Goal: Transaction & Acquisition: Purchase product/service

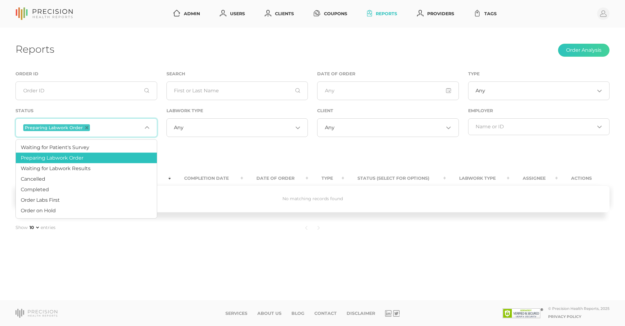
click at [280, 64] on div "Reports Order Analysis Order ID Search Date of Order Type Any Loading... Status…" at bounding box center [312, 164] width 625 height 273
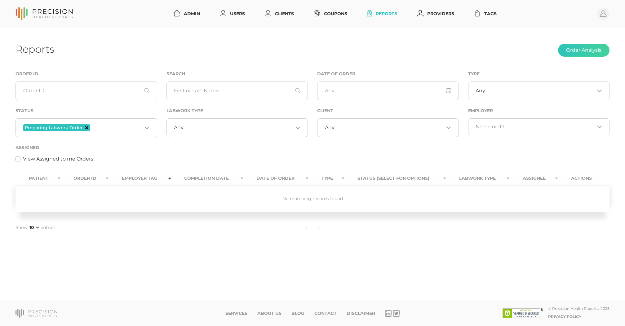
click at [86, 126] on icon "Deselect Preparing Labwork Order" at bounding box center [86, 127] width 3 height 3
click at [369, 127] on input "Search for option" at bounding box center [388, 128] width 109 height 6
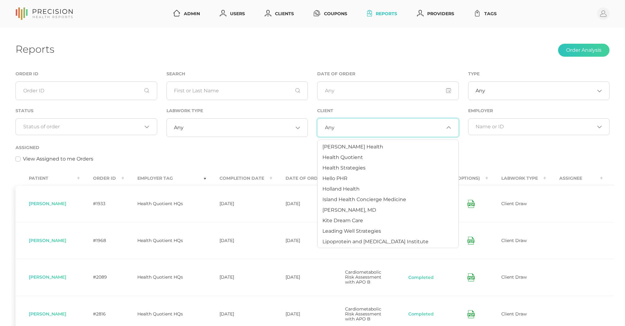
scroll to position [209, 0]
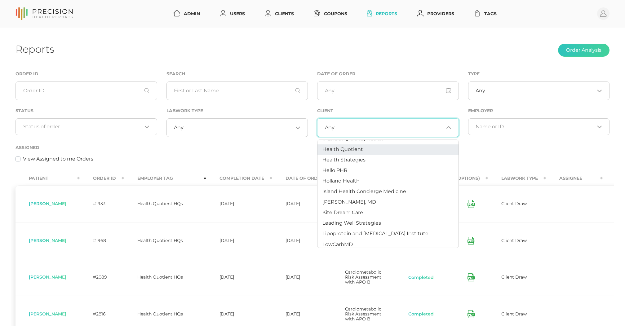
click at [358, 148] on span "Health Quotient" at bounding box center [342, 150] width 41 height 6
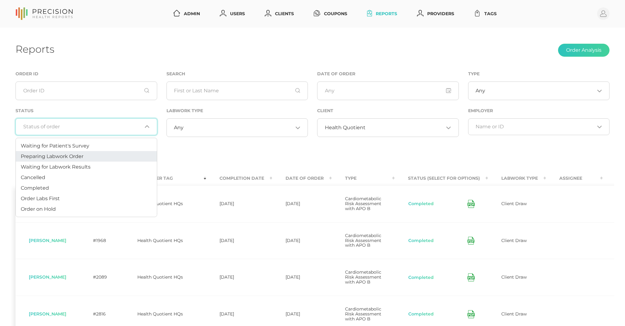
click at [76, 125] on input "Search for option" at bounding box center [82, 127] width 119 height 6
click at [128, 116] on div "Status Loading..." at bounding box center [86, 121] width 142 height 28
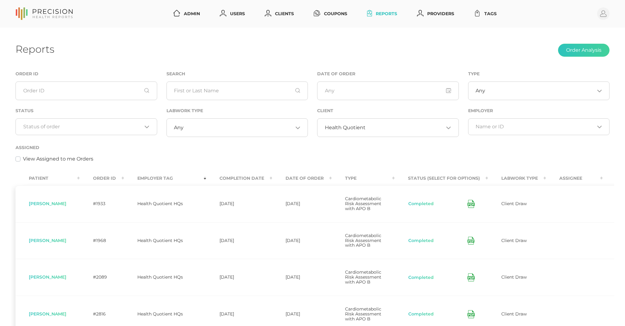
click at [115, 179] on th "Order ID" at bounding box center [102, 178] width 44 height 14
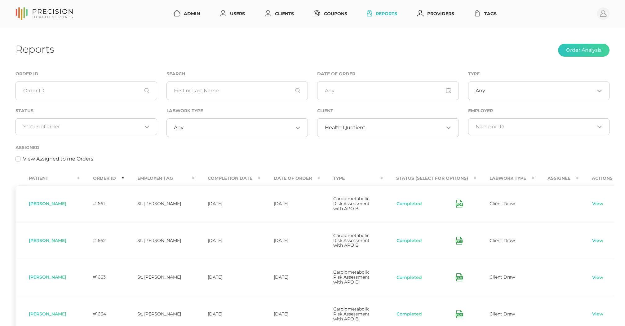
click at [115, 179] on th "Order ID" at bounding box center [102, 178] width 44 height 14
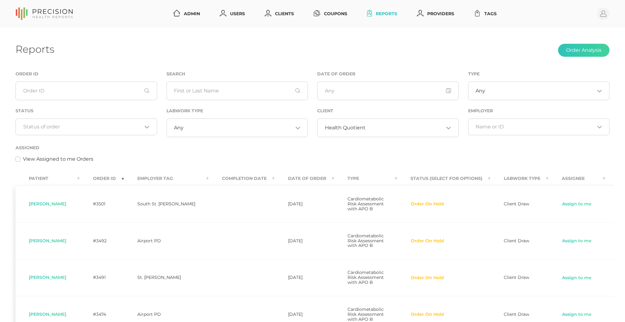
scroll to position [0, 0]
click at [293, 13] on link "Clients" at bounding box center [279, 13] width 34 height 11
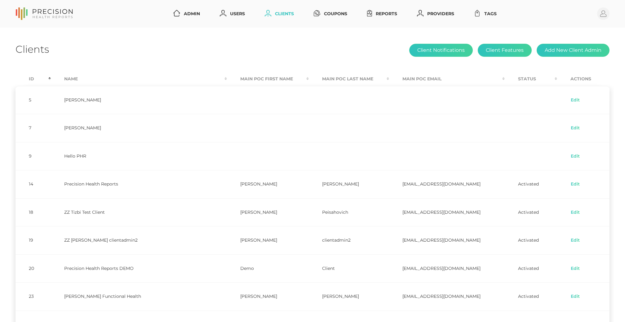
click at [31, 78] on th "Id" at bounding box center [32, 79] width 35 height 14
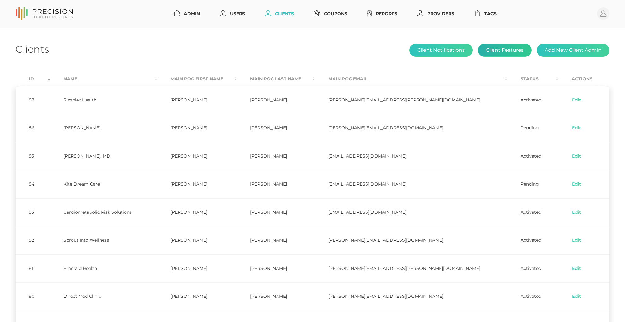
click at [493, 51] on button "Client Features" at bounding box center [505, 50] width 54 height 13
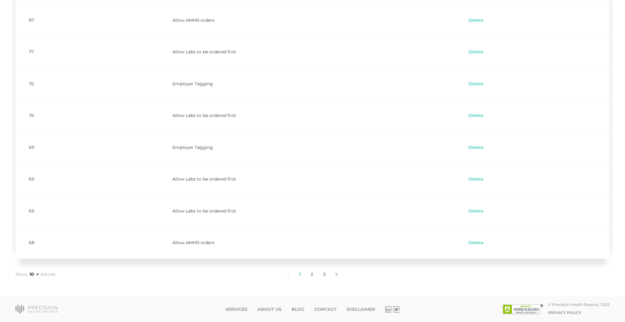
scroll to position [144, 0]
select select "75"
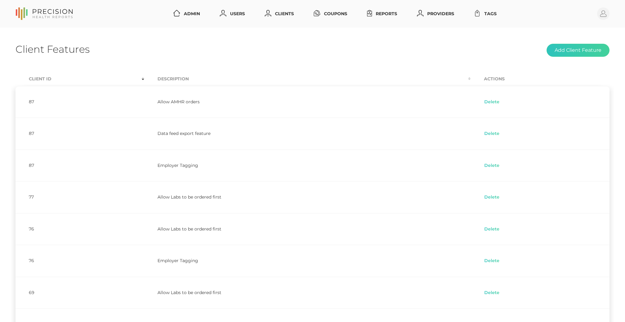
scroll to position [0, 0]
click at [391, 13] on link "Reports" at bounding box center [382, 13] width 35 height 11
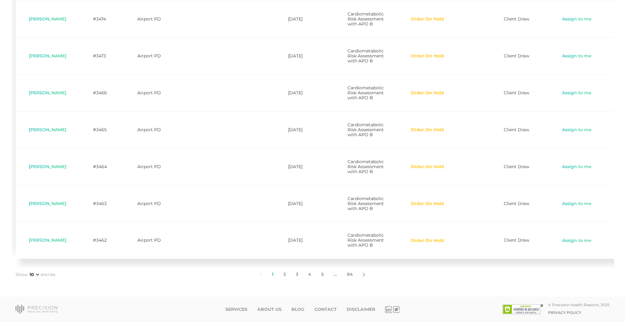
scroll to position [328, 0]
select select "25"
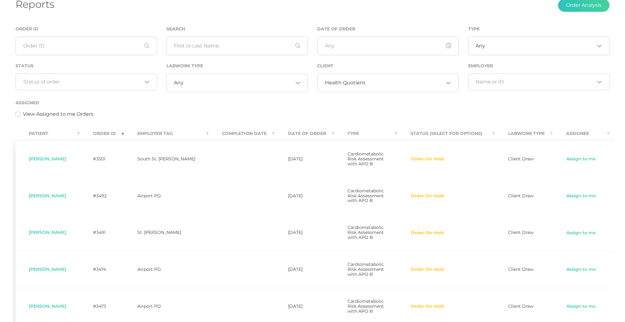
scroll to position [83, 0]
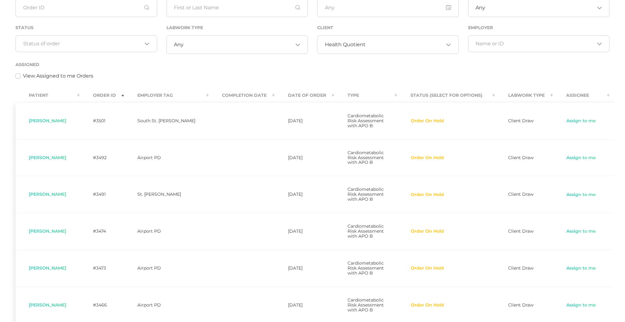
click at [423, 120] on button "Order On Hold" at bounding box center [427, 121] width 34 height 6
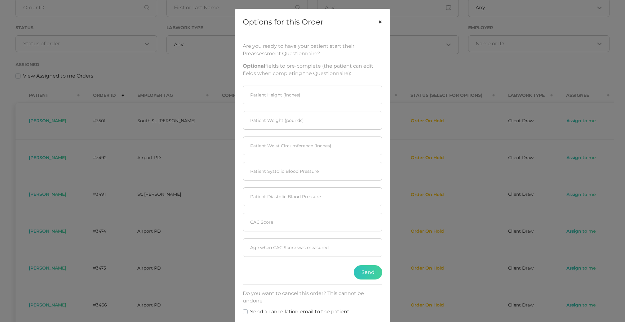
click at [380, 21] on button "×" at bounding box center [379, 22] width 19 height 26
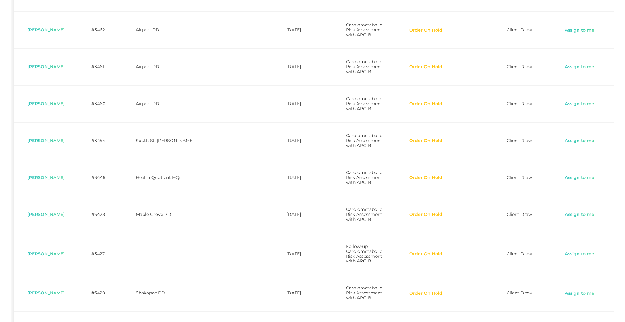
scroll to position [502, 0]
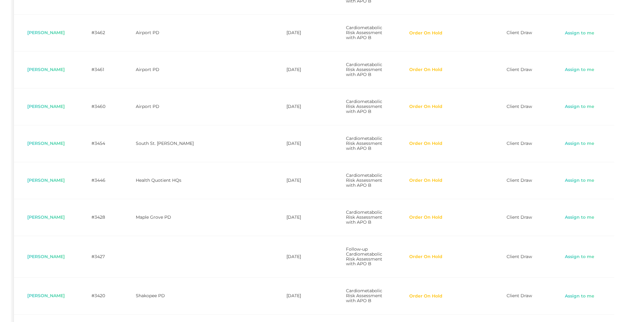
click at [421, 110] on button "Order On Hold" at bounding box center [426, 107] width 34 height 6
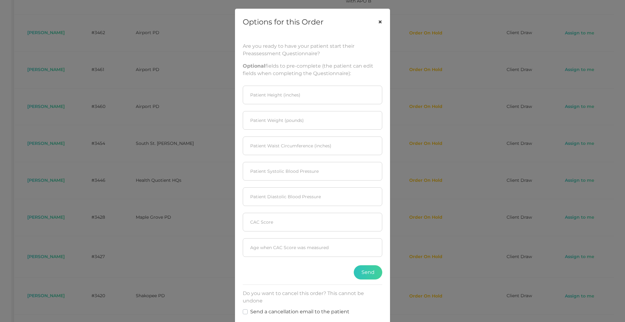
click at [381, 21] on button "×" at bounding box center [379, 22] width 19 height 26
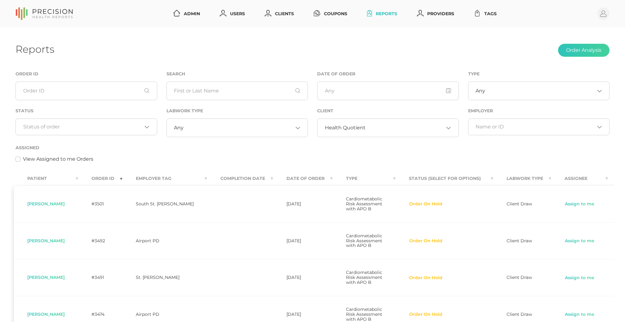
scroll to position [0, 0]
click at [236, 13] on link "Users" at bounding box center [232, 13] width 30 height 11
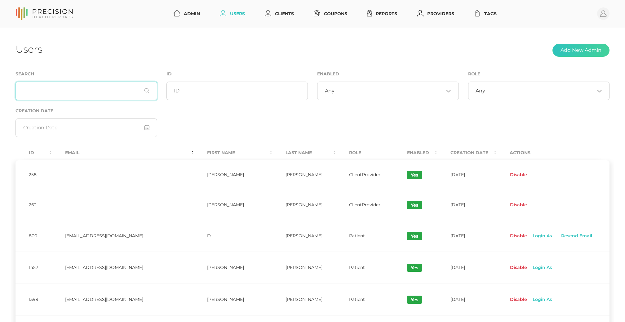
click at [79, 93] on input "text" at bounding box center [86, 91] width 142 height 19
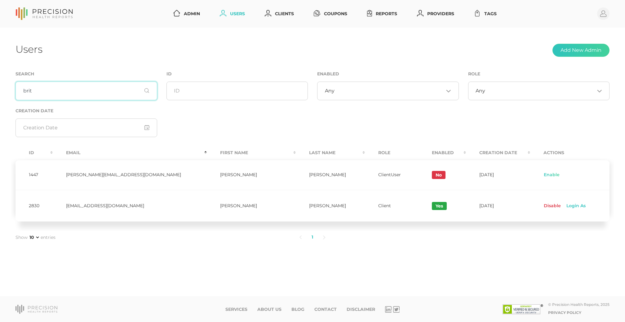
type input "brit"
drag, startPoint x: 66, startPoint y: 205, endPoint x: 127, endPoint y: 205, distance: 60.8
click at [127, 205] on td "[EMAIL_ADDRESS][DOMAIN_NAME]" at bounding box center [130, 206] width 154 height 32
copy td "[EMAIL_ADDRESS][DOMAIN_NAME]"
click at [493, 204] on link "Login As" at bounding box center [575, 206] width 29 height 10
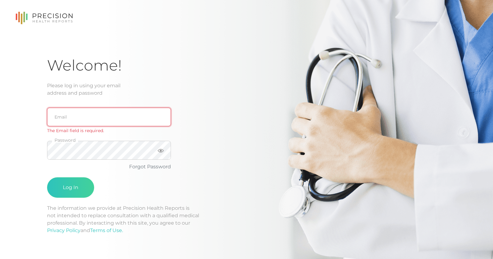
type input "support@precisionhealthreports.com"
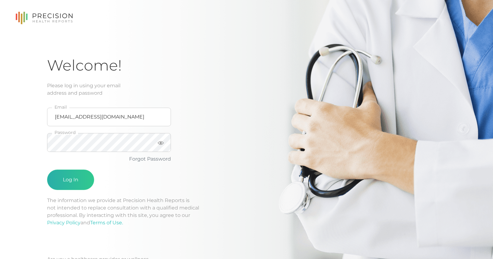
click at [71, 175] on button "Log In" at bounding box center [70, 180] width 47 height 20
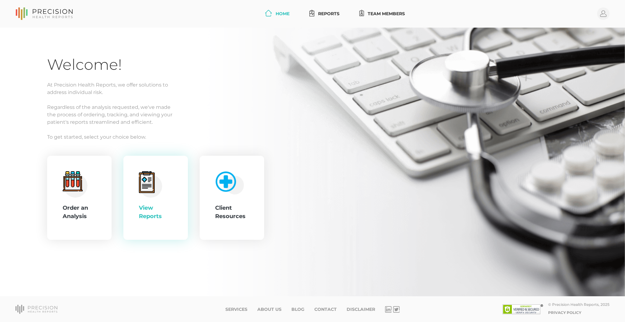
click at [147, 200] on div "View Reports" at bounding box center [155, 197] width 33 height 53
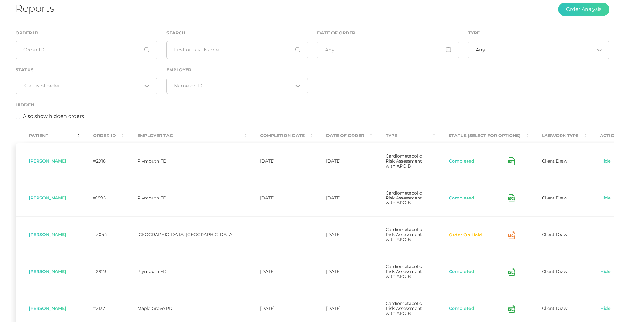
scroll to position [40, 0]
click at [23, 116] on label "Also show hidden orders" at bounding box center [53, 116] width 61 height 7
click at [18, 116] on input "Also show hidden orders" at bounding box center [17, 116] width 5 height 6
click at [23, 116] on label "Also show hidden orders" at bounding box center [53, 116] width 61 height 7
click at [18, 116] on input "Also show hidden orders" at bounding box center [17, 116] width 5 height 6
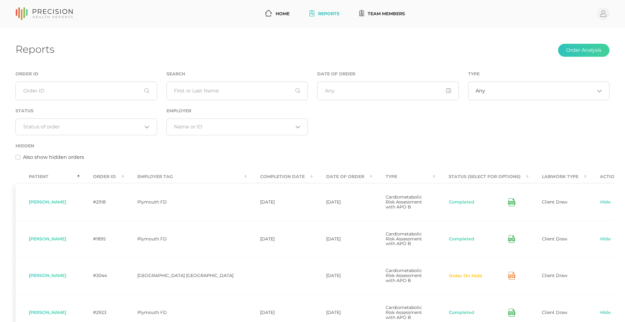
scroll to position [0, 0]
click at [163, 176] on th "Employer Tag" at bounding box center [185, 177] width 123 height 14
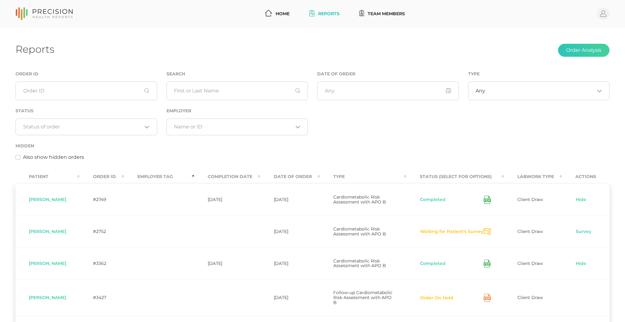
click at [163, 176] on th "Employer Tag" at bounding box center [159, 177] width 70 height 14
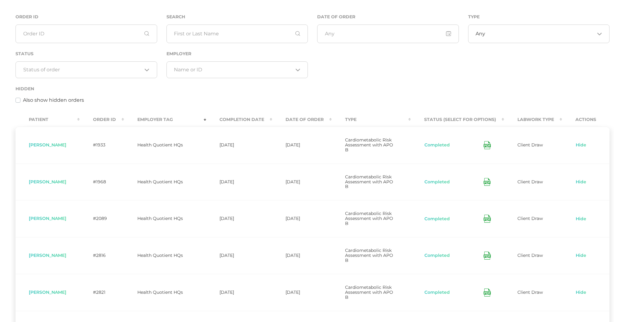
scroll to position [51, 0]
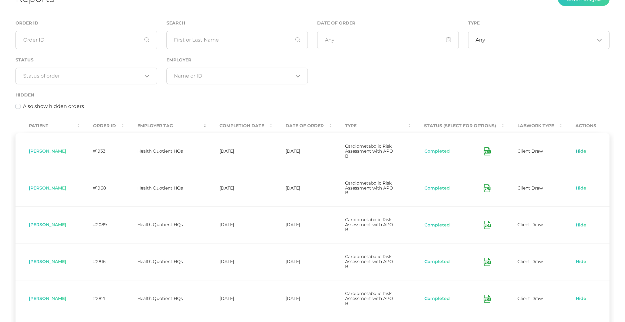
click at [578, 149] on link "Hide" at bounding box center [580, 151] width 11 height 6
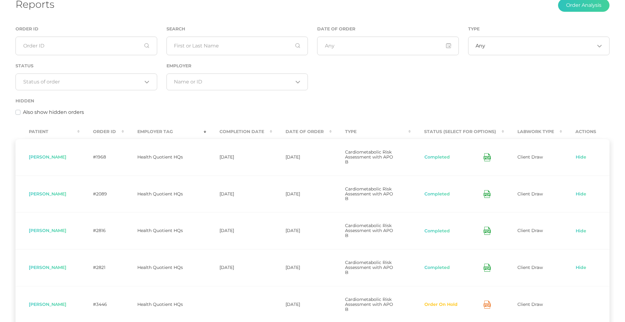
scroll to position [40, 0]
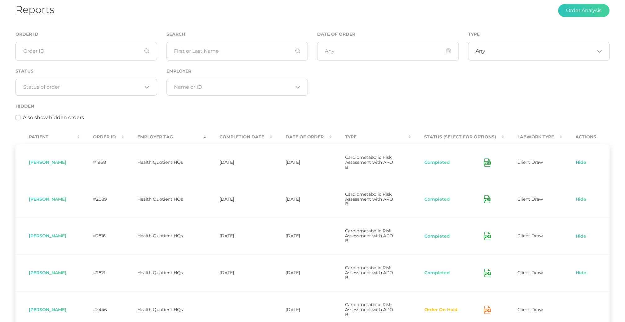
click at [42, 116] on label "Also show hidden orders" at bounding box center [53, 117] width 61 height 7
click at [20, 116] on input "Also show hidden orders" at bounding box center [17, 117] width 5 height 6
checkbox input "true"
click at [578, 159] on link "Unhide" at bounding box center [583, 162] width 17 height 6
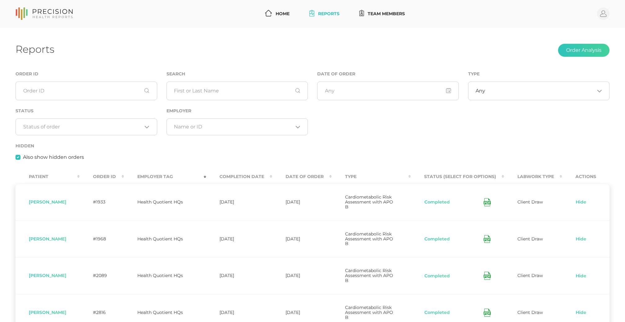
scroll to position [0, 0]
click at [588, 49] on button "Order Analysis" at bounding box center [583, 50] width 51 height 13
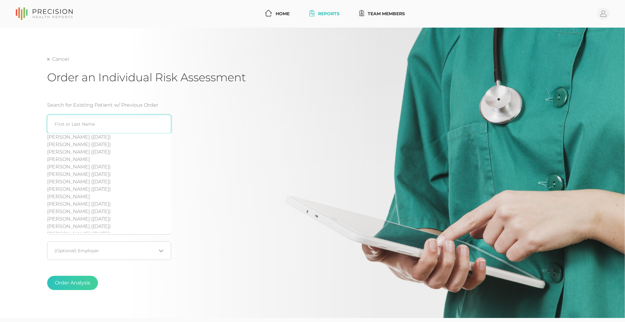
click at [101, 124] on input "search" at bounding box center [109, 124] width 124 height 19
click at [82, 152] on div "[PERSON_NAME] ([DATE])" at bounding box center [109, 151] width 124 height 7
type input "[PERSON_NAME] ([DATE])"
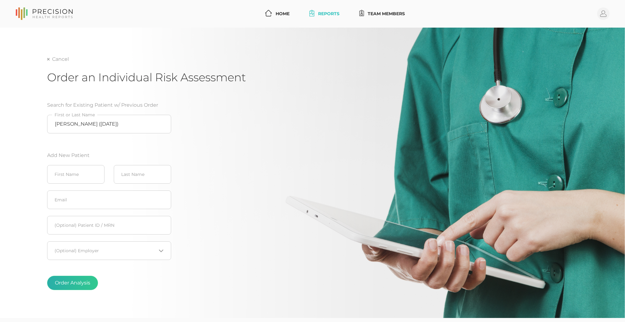
click at [66, 284] on button "Order Analysis" at bounding box center [72, 283] width 51 height 14
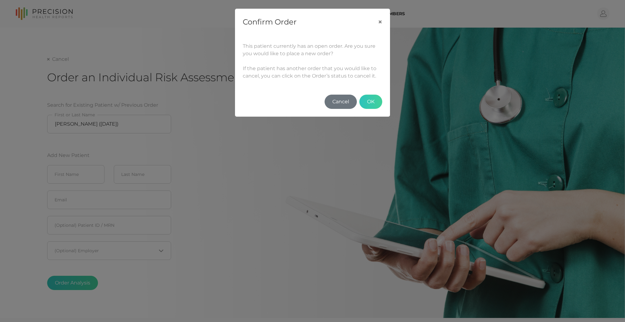
click at [333, 104] on button "Cancel" at bounding box center [341, 102] width 32 height 14
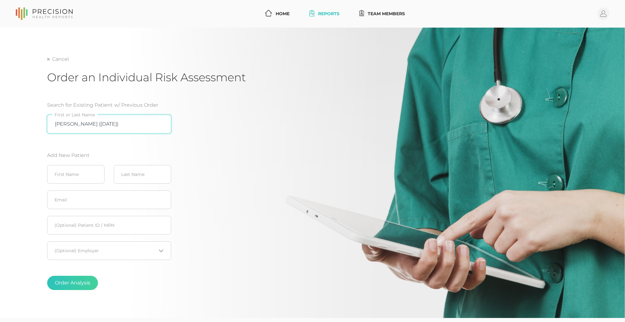
click at [163, 125] on input "[PERSON_NAME] ([DATE])" at bounding box center [109, 124] width 124 height 19
click at [71, 173] on input "text" at bounding box center [75, 174] width 57 height 19
click at [161, 122] on input "[PERSON_NAME] ([DATE])" at bounding box center [109, 124] width 124 height 19
click at [152, 122] on input "[PERSON_NAME] ([DATE])" at bounding box center [109, 124] width 124 height 19
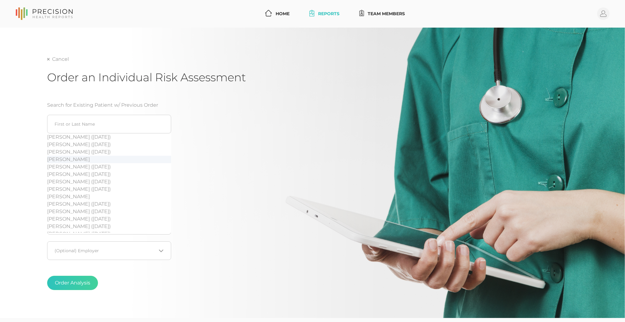
click at [28, 166] on div "Cancel Order an Individual Risk Assessment Search for Existing Patient w/ Previ…" at bounding box center [312, 173] width 625 height 290
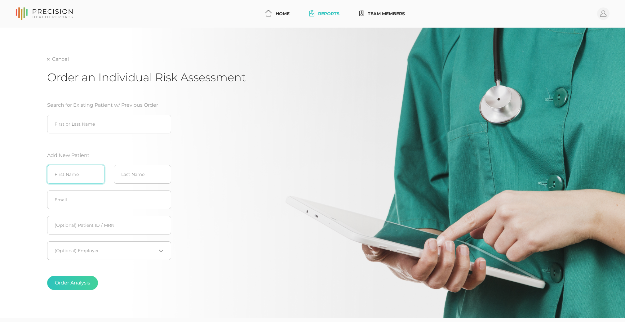
click at [64, 172] on input "text" at bounding box center [75, 174] width 57 height 19
type input "Fake"
type input "Person"
type input "[EMAIL_ADDRESS][DOMAIN_NAME]"
click at [64, 281] on button "Order Analysis" at bounding box center [72, 283] width 51 height 14
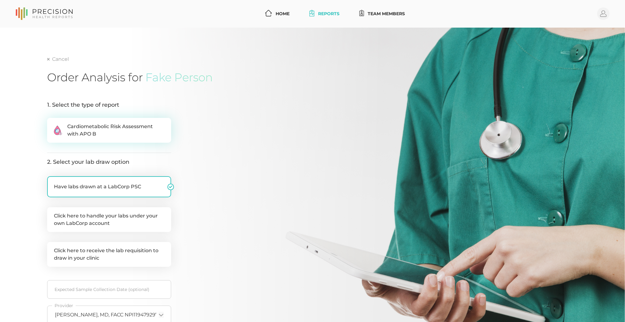
click at [128, 132] on span "Cardiometabolic Risk Assessment with APO B" at bounding box center [115, 130] width 97 height 15
click at [52, 124] on input ".cls-2{fill:#fa759e}.cls-4{fill:#ffd7e5}.cls-8{fill:#3a2c60} Cardiometabolic Ri…" at bounding box center [49, 121] width 5 height 6
radio input "true"
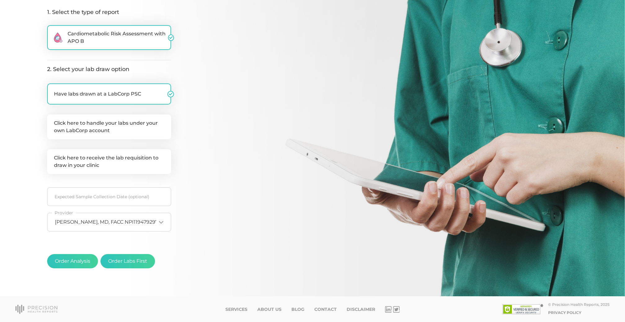
scroll to position [92, 0]
click at [116, 33] on span "Cardiometabolic Risk Assessment with APO B" at bounding box center [118, 37] width 100 height 15
click at [52, 32] on input ".cls-2{fill:#fa759e}.cls-4{fill:#ffd7e5}.cls-8{fill:#3a2c60} Cardiometabolic Ri…" at bounding box center [49, 28] width 5 height 6
click at [93, 158] on label "Click here to receive the lab requisition to draw in your clinic" at bounding box center [109, 161] width 124 height 25
click at [52, 156] on input "Click here to receive the lab requisition to draw in your clinic" at bounding box center [49, 152] width 5 height 6
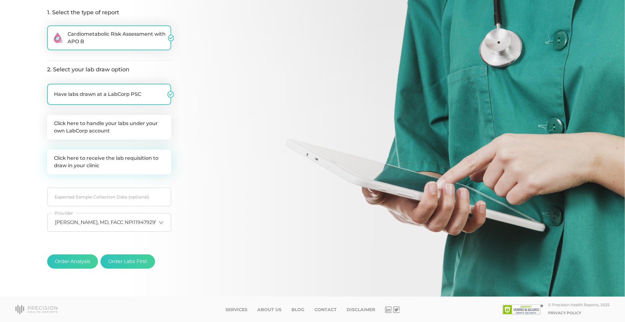
checkbox input "true"
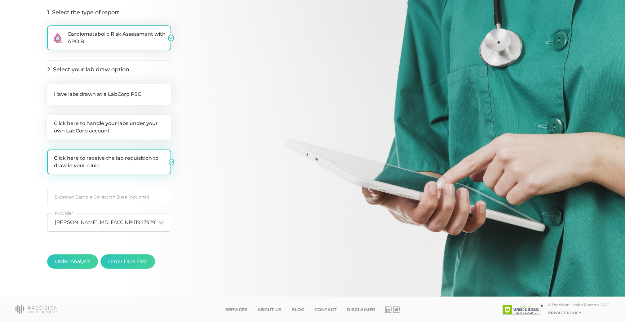
checkbox input "false"
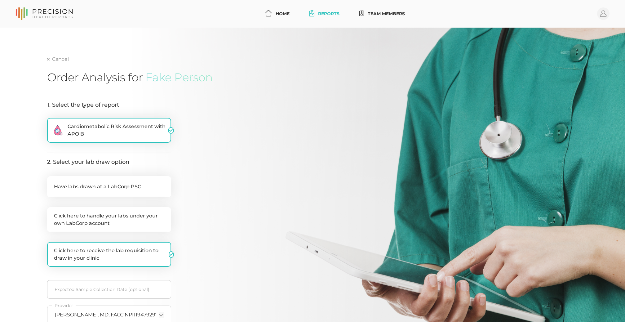
scroll to position [0, 0]
click at [604, 14] on circle at bounding box center [603, 13] width 12 height 12
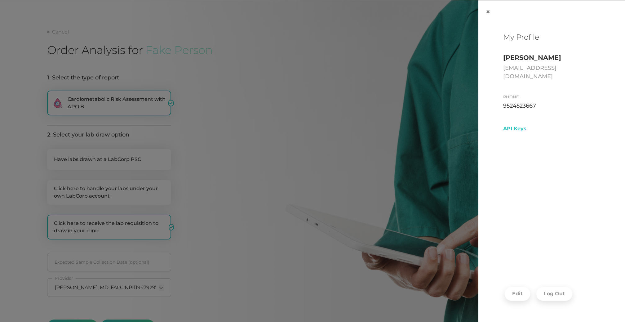
click at [398, 84] on div "× My Profile [PERSON_NAME] [PERSON_NAME][EMAIL_ADDRESS][DOMAIN_NAME] Phone [PHO…" at bounding box center [312, 180] width 625 height 361
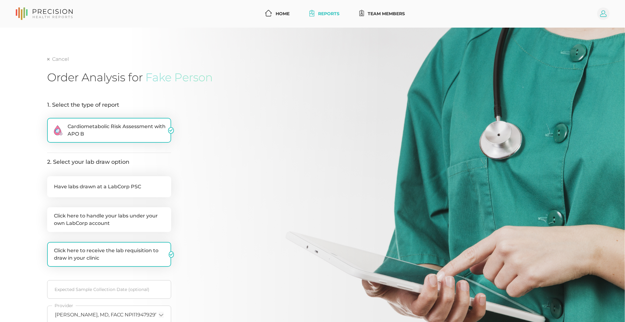
click at [604, 14] on icon at bounding box center [603, 14] width 7 height 7
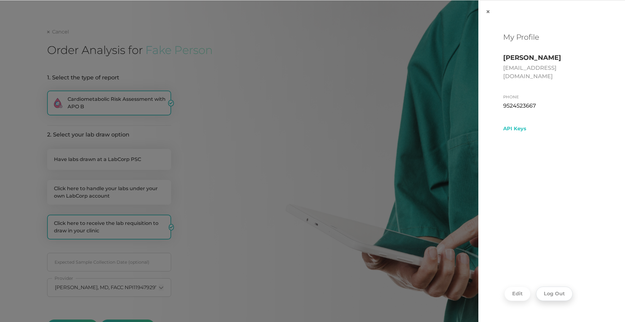
click at [561, 291] on button "Log Out" at bounding box center [554, 293] width 37 height 14
